Goal: Subscribe to service/newsletter

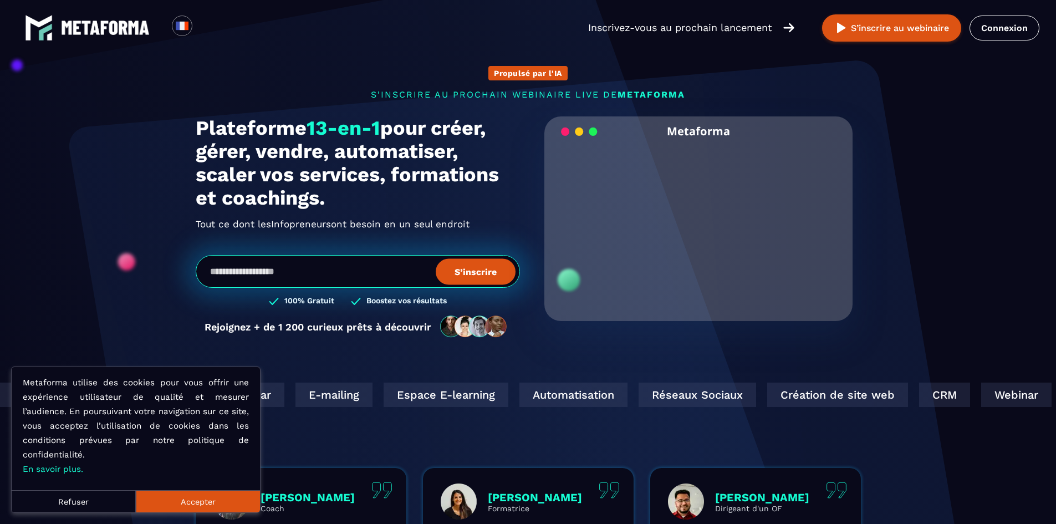
click at [691, 226] on video "Your browser does not support the video tag." at bounding box center [699, 219] width 292 height 146
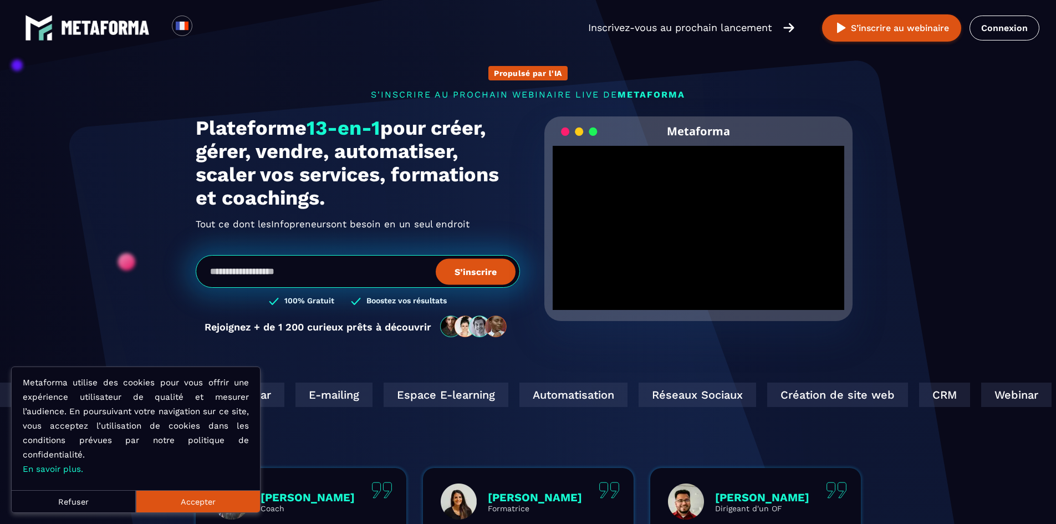
click at [834, 439] on div "Création de site web CRM Webinar E-mailing Espace E-learning Automatisation Rés…" at bounding box center [528, 425] width 1056 height 85
click at [416, 278] on input "email" at bounding box center [358, 271] width 324 height 33
type input "**********"
click at [494, 274] on button "S’inscrire" at bounding box center [476, 271] width 80 height 26
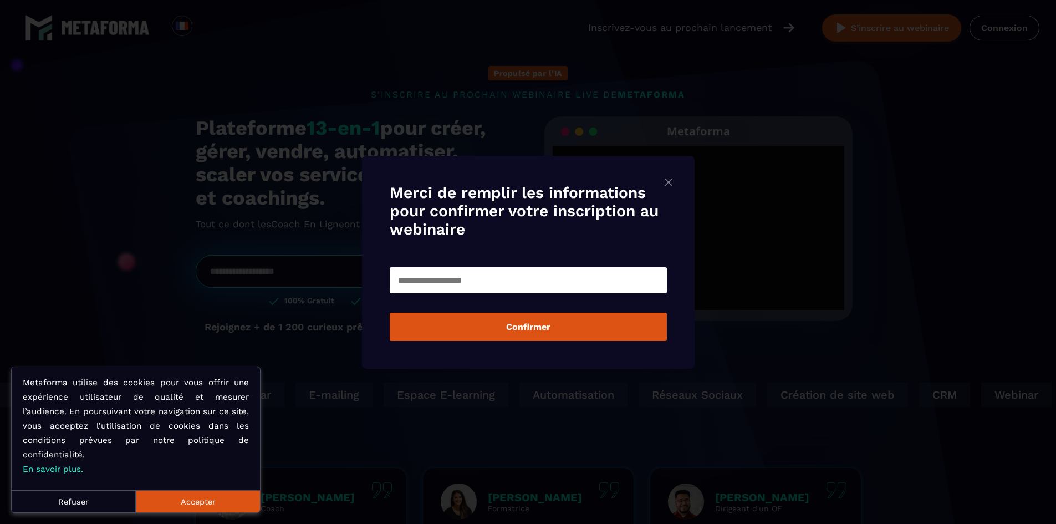
click at [505, 282] on input "Modal window" at bounding box center [528, 280] width 277 height 26
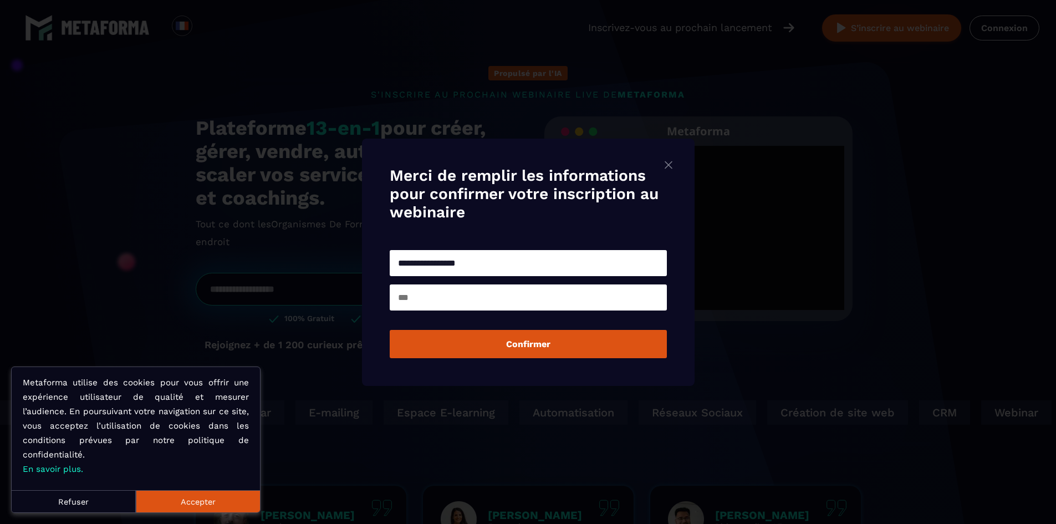
type input "**********"
click at [506, 293] on input "Modal window" at bounding box center [528, 297] width 277 height 26
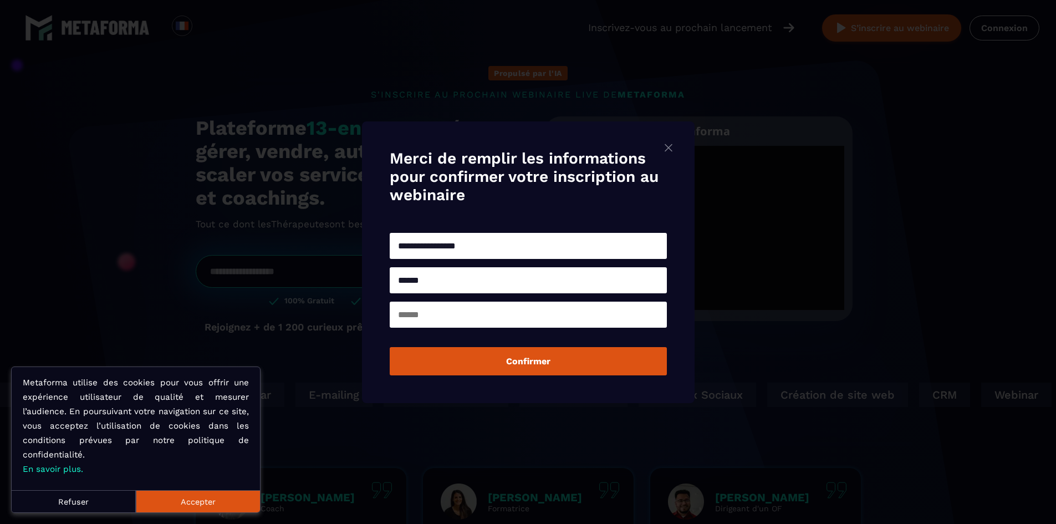
type input "******"
click at [464, 317] on input "Modal window" at bounding box center [528, 315] width 277 height 26
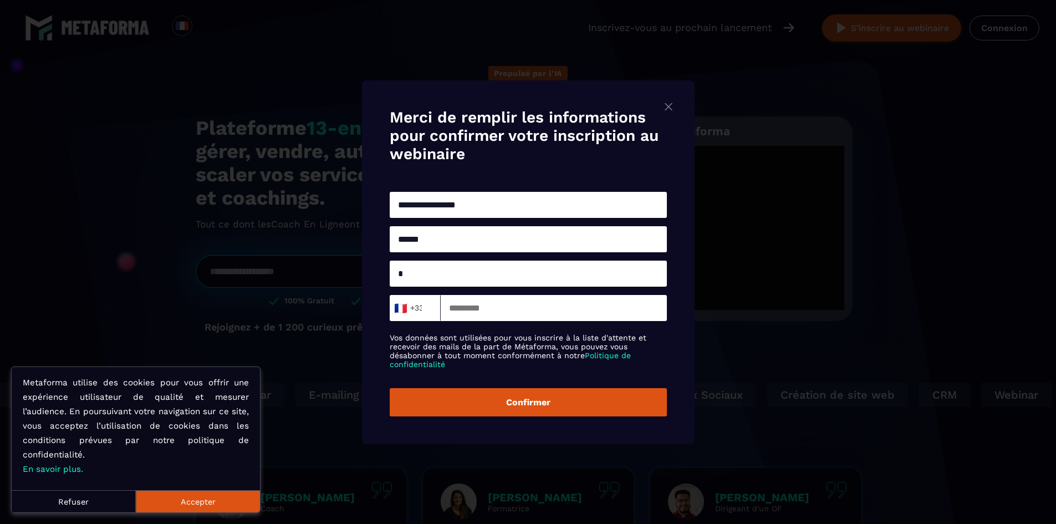
type input "*"
click at [542, 312] on input "Modal window" at bounding box center [554, 308] width 226 height 26
type input "*********"
click at [555, 401] on button "Confirmer" at bounding box center [528, 402] width 277 height 28
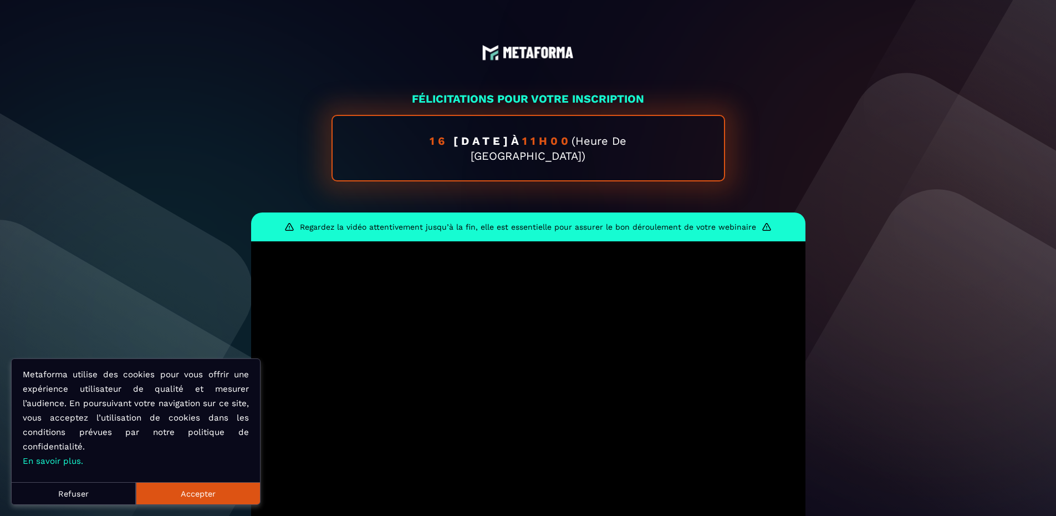
click at [71, 495] on button "Refuser" at bounding box center [74, 493] width 124 height 22
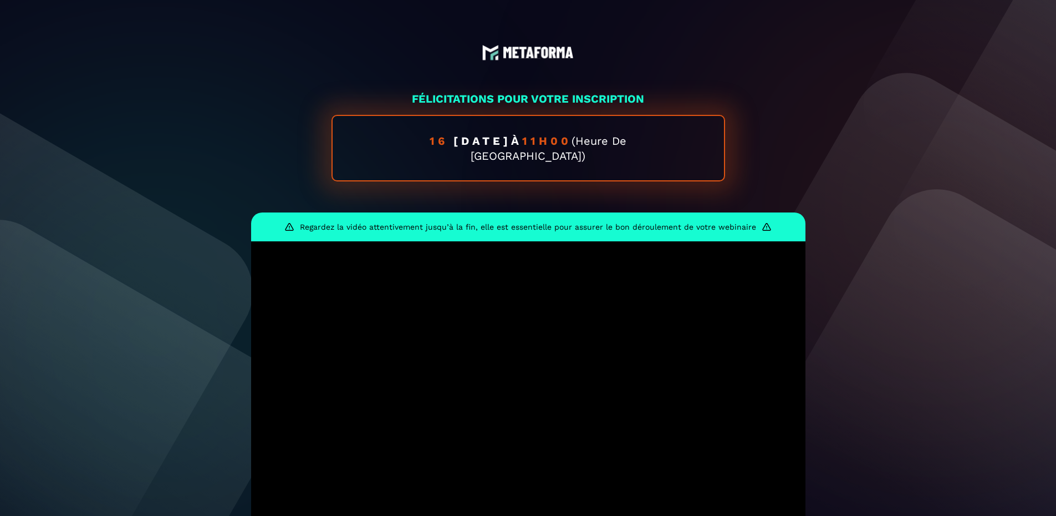
click at [511, 143] on span "octobre 2025" at bounding box center [483, 140] width 58 height 13
click at [518, 222] on p "Regardez la vidéo attentivement jusqu’à la fin, elle est essentielle pour assur…" at bounding box center [528, 226] width 456 height 9
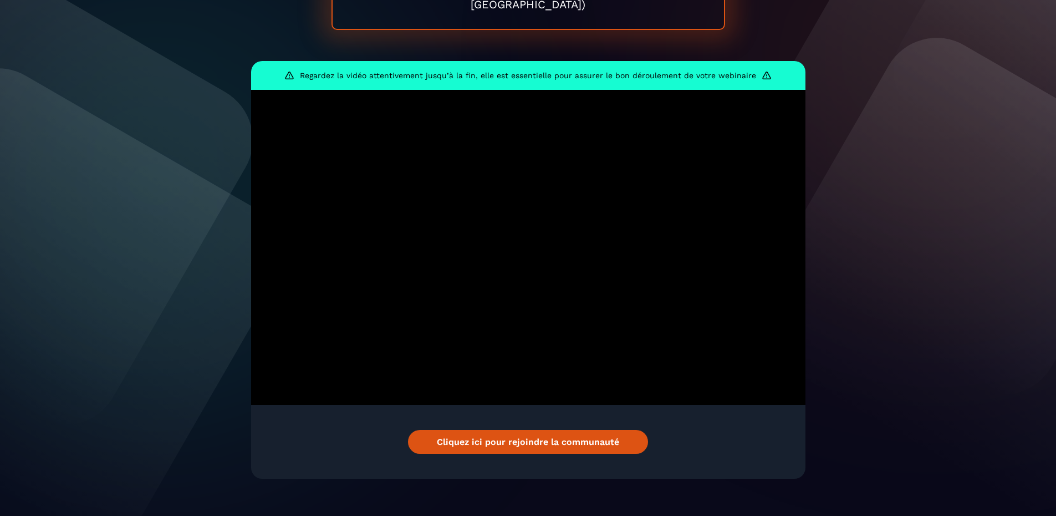
scroll to position [152, 0]
click at [561, 429] on link "Cliquez ici pour rejoindre la communauté" at bounding box center [528, 441] width 240 height 24
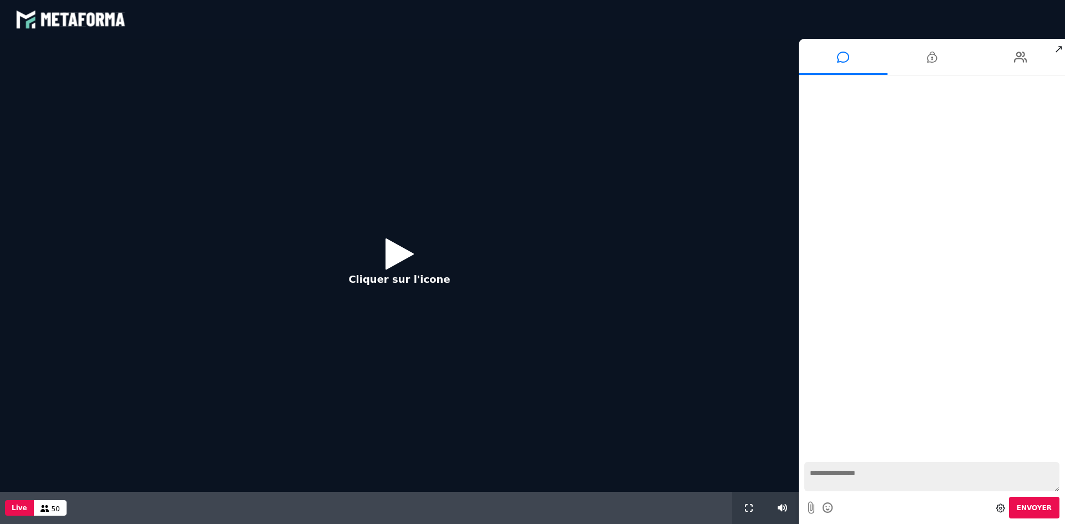
scroll to position [731, 0]
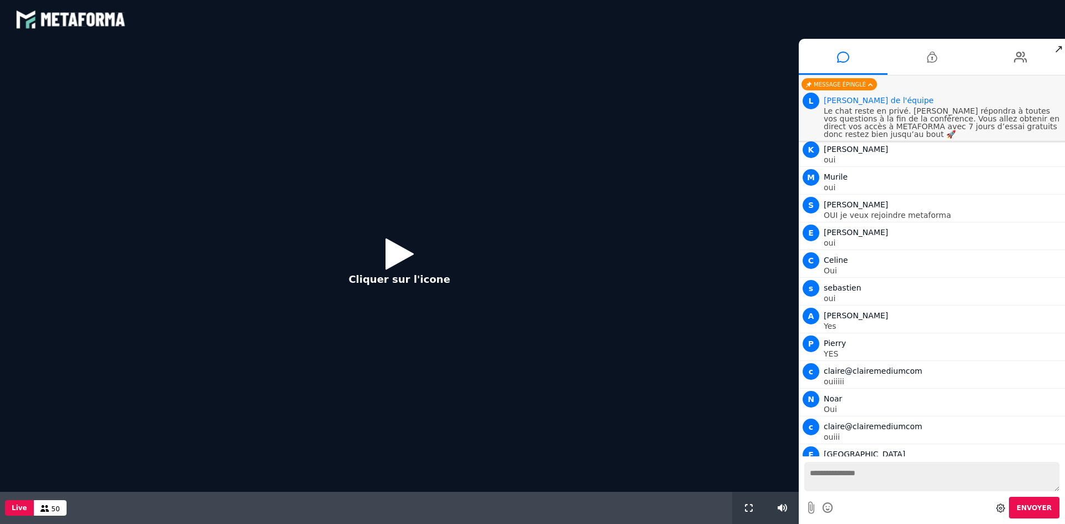
click at [399, 257] on icon at bounding box center [399, 254] width 28 height 36
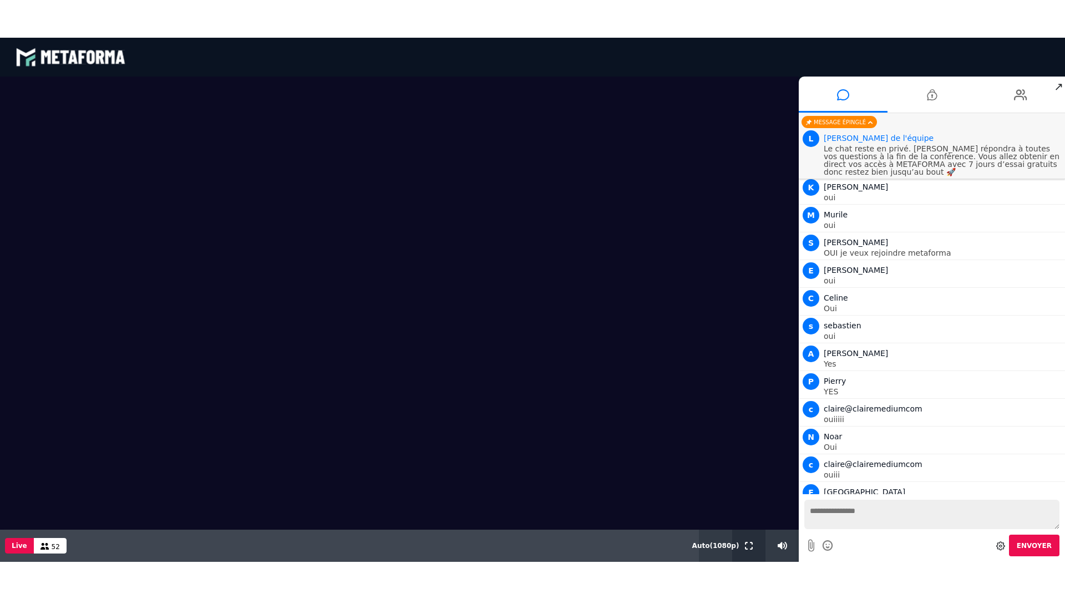
drag, startPoint x: 746, startPoint y: 550, endPoint x: 746, endPoint y: 598, distance: 48.2
click at [746, 523] on button at bounding box center [749, 545] width 12 height 32
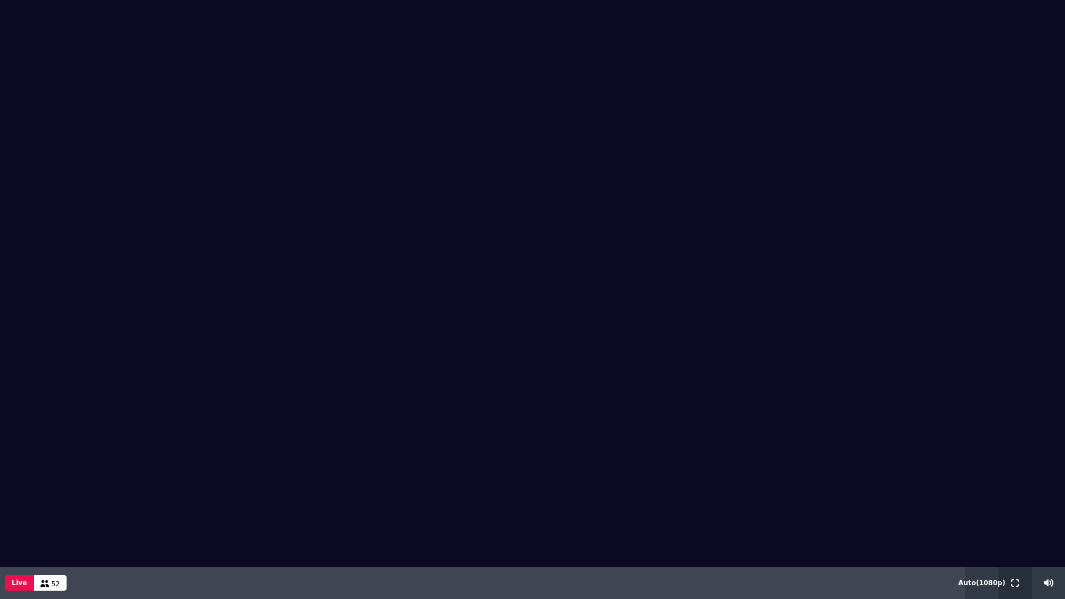
click at [1015, 523] on icon at bounding box center [1015, 583] width 8 height 8
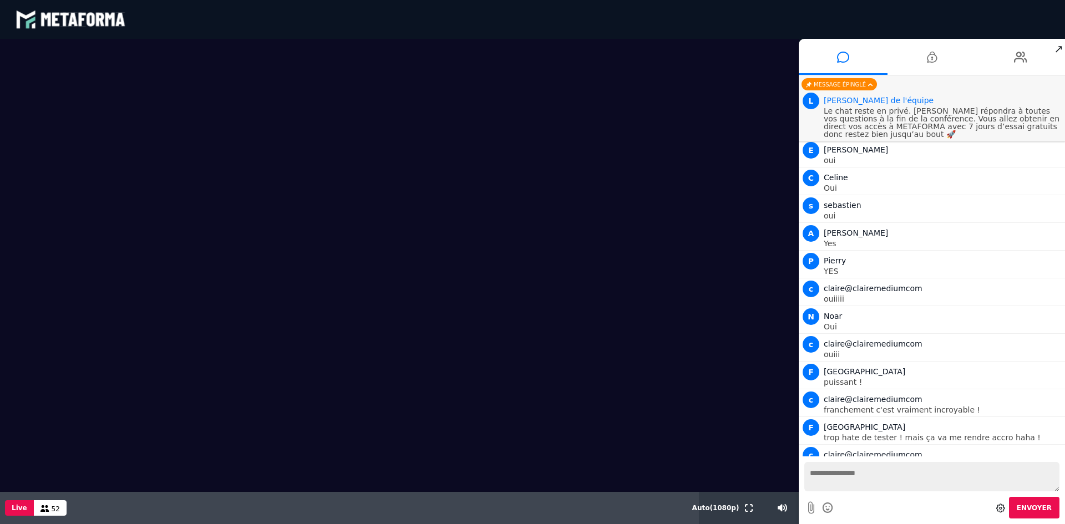
scroll to position [842, 0]
